Goal: Transaction & Acquisition: Purchase product/service

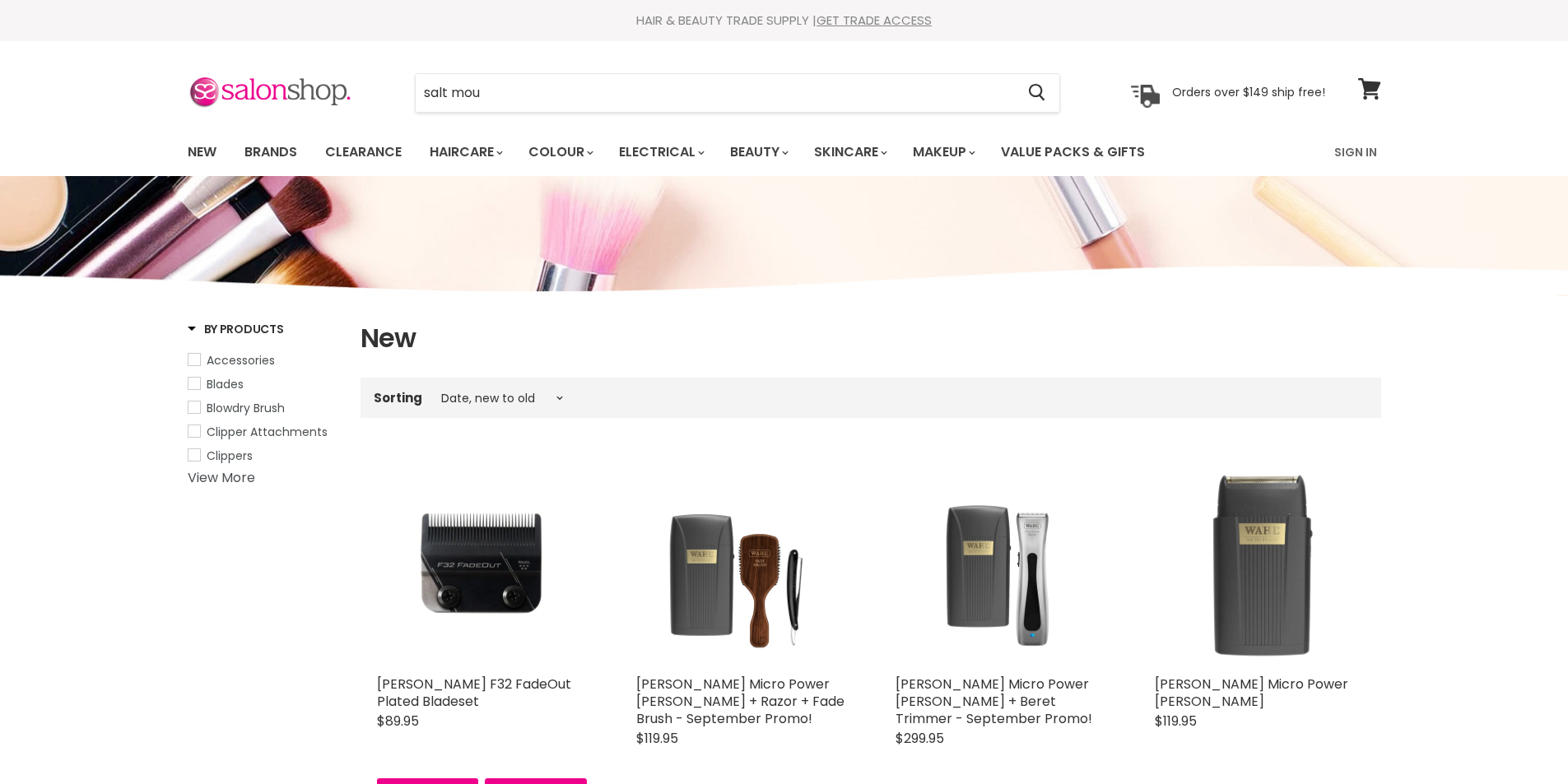
select select "created-descending"
click at [209, 149] on link "New" at bounding box center [202, 152] width 54 height 35
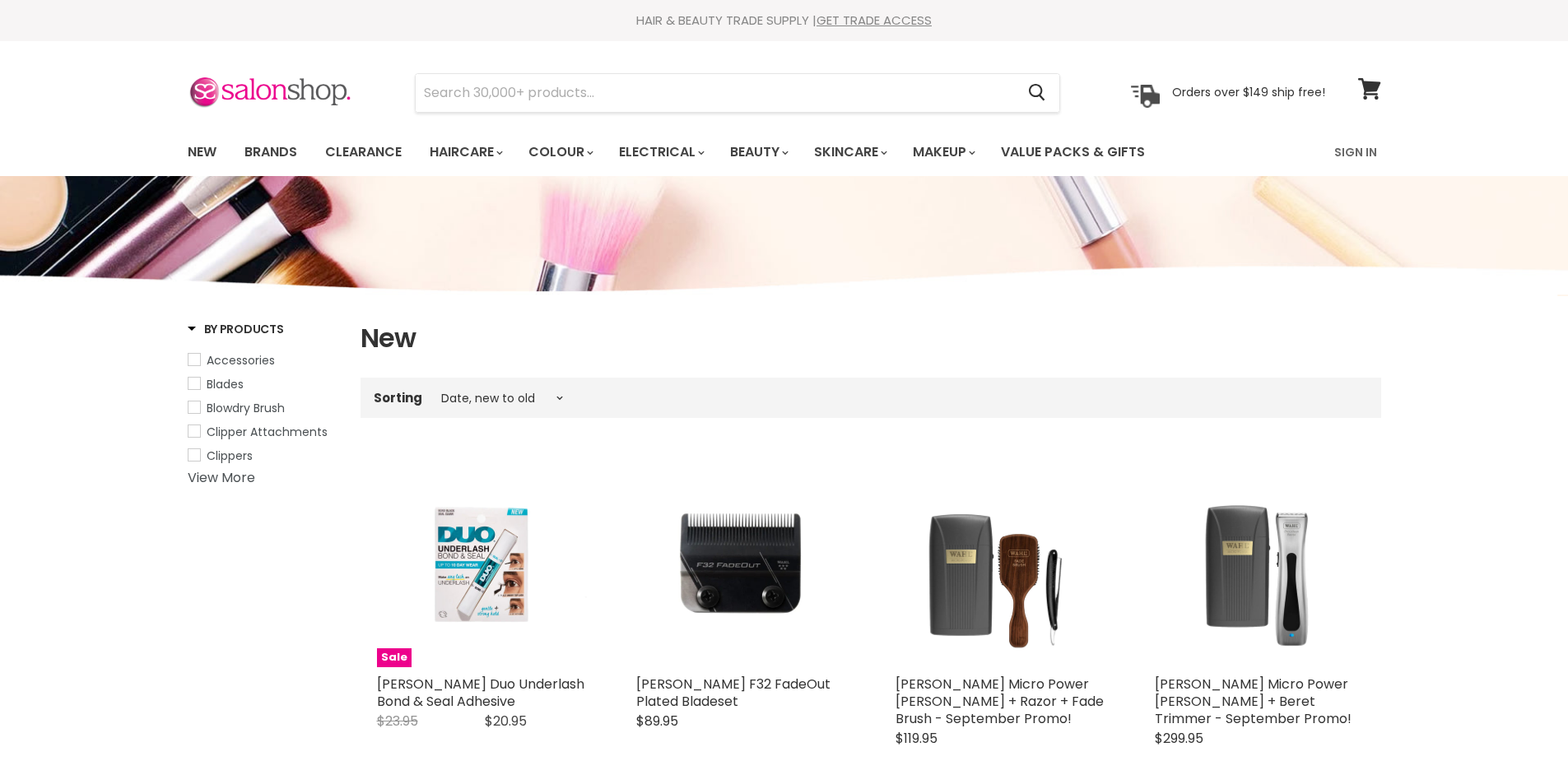
select select "created-descending"
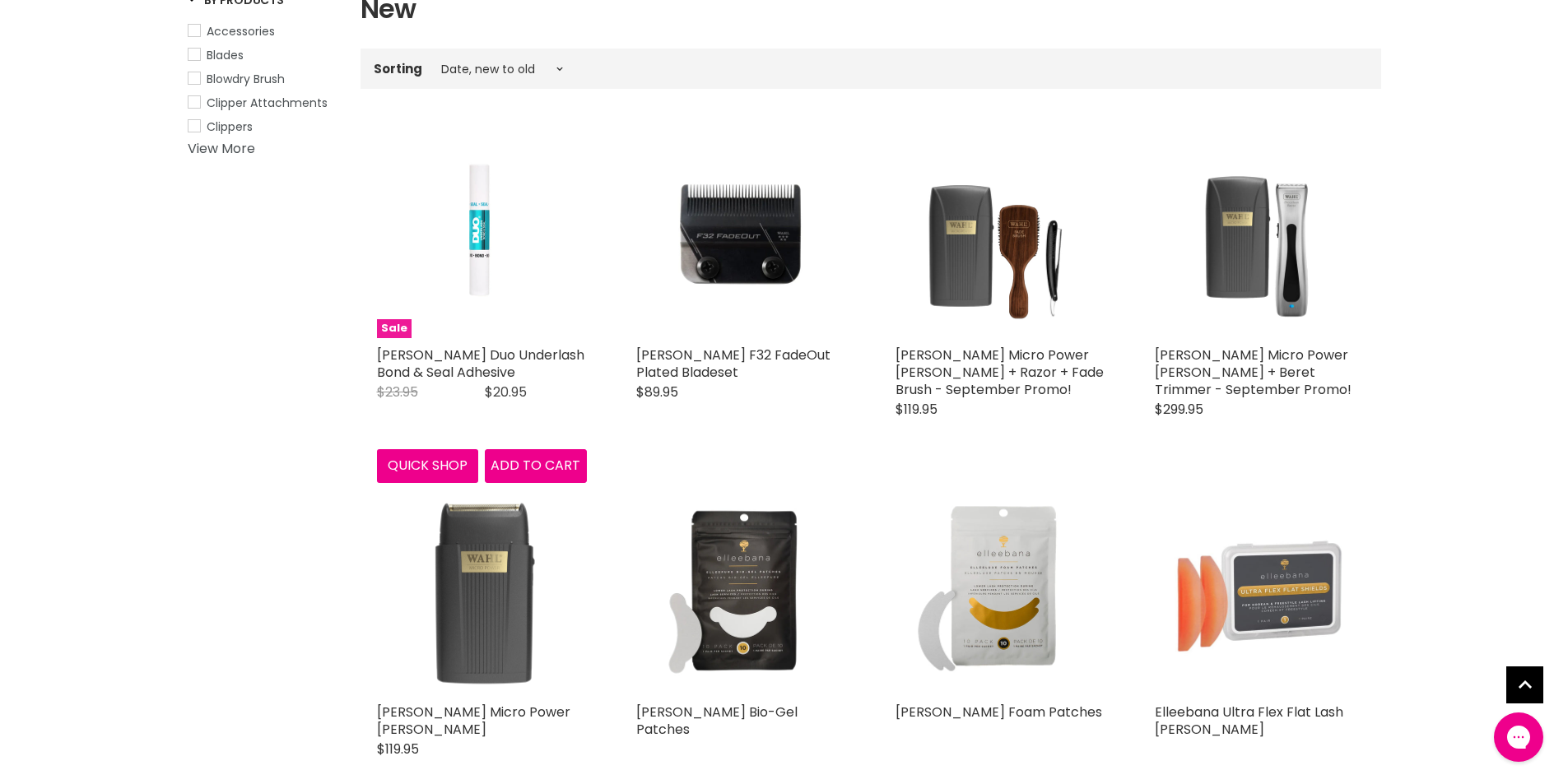
click at [479, 253] on img "Main content" at bounding box center [482, 234] width 210 height 210
